Goal: Navigation & Orientation: Find specific page/section

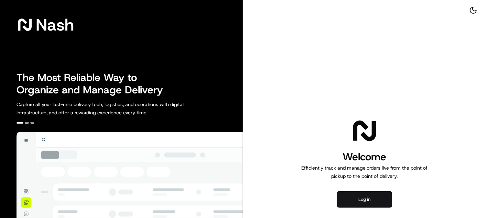
click at [370, 196] on button "Log in" at bounding box center [364, 199] width 55 height 16
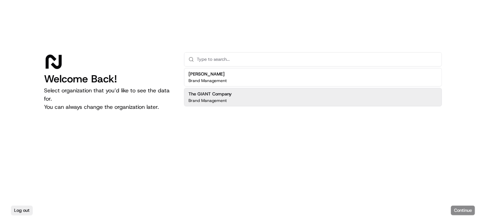
click at [210, 95] on h2 "The GIANT Company" at bounding box center [209, 94] width 43 height 6
click at [459, 208] on button "Continue" at bounding box center [463, 211] width 24 height 10
